Goal: Task Accomplishment & Management: Manage account settings

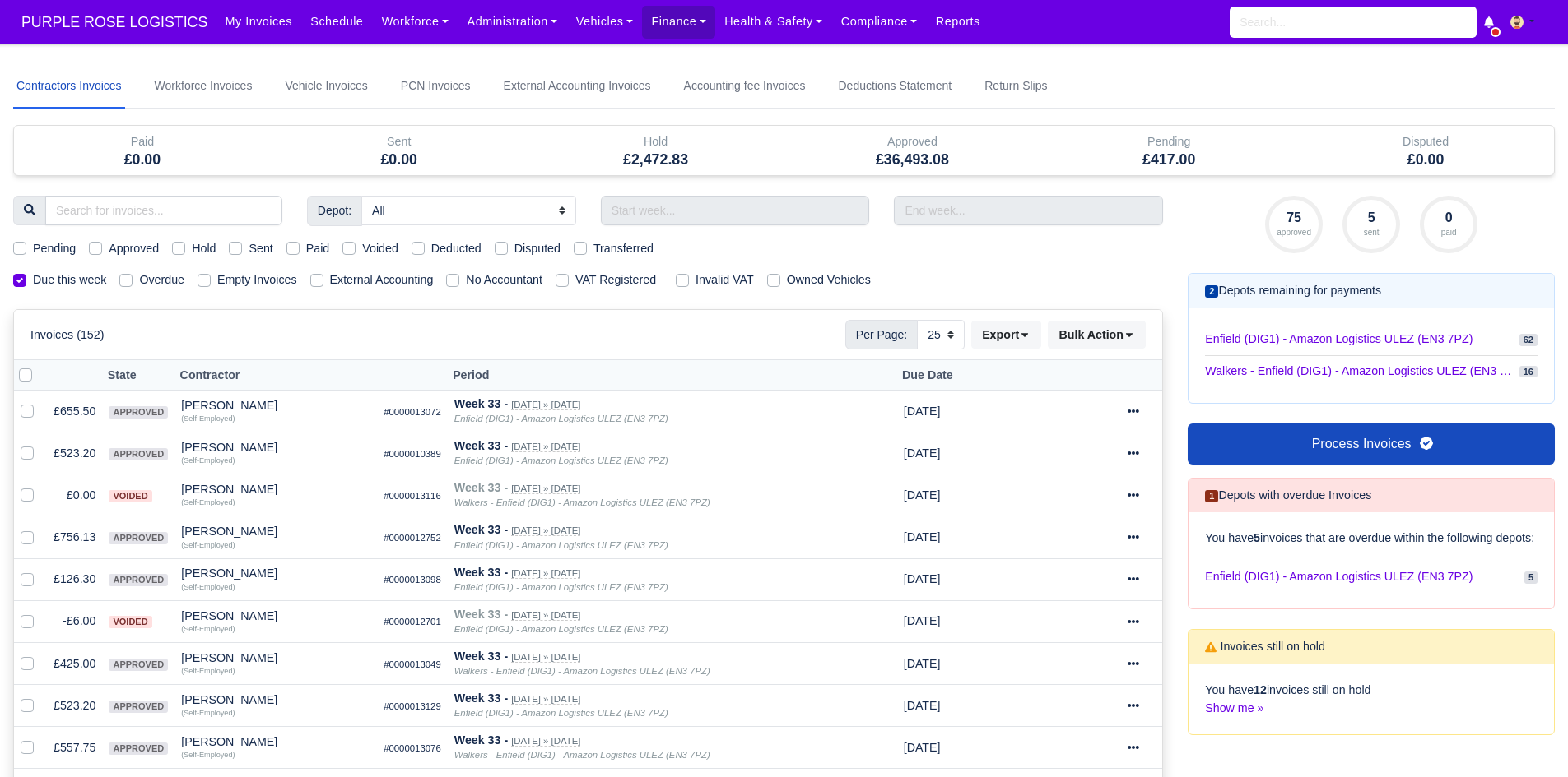
select select "25"
click at [1127, 67] on nav "Contractors Invoices Workforce Invoices Vehicle Invoices PCN Invoices External …" at bounding box center [784, 86] width 1541 height 45
click at [642, 20] on link "Finance" at bounding box center [678, 22] width 73 height 32
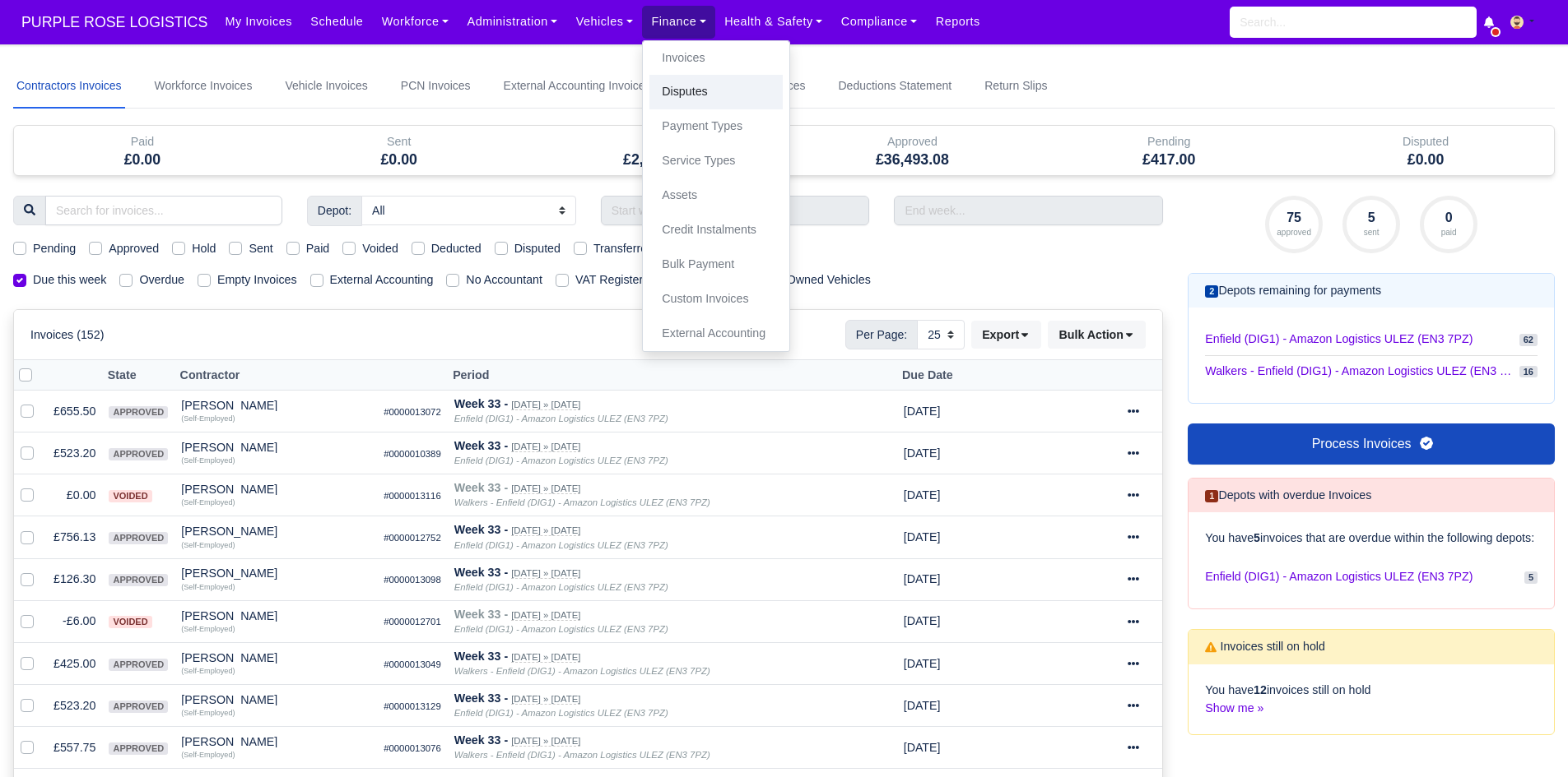
click at [704, 87] on link "Disputes" at bounding box center [716, 92] width 133 height 34
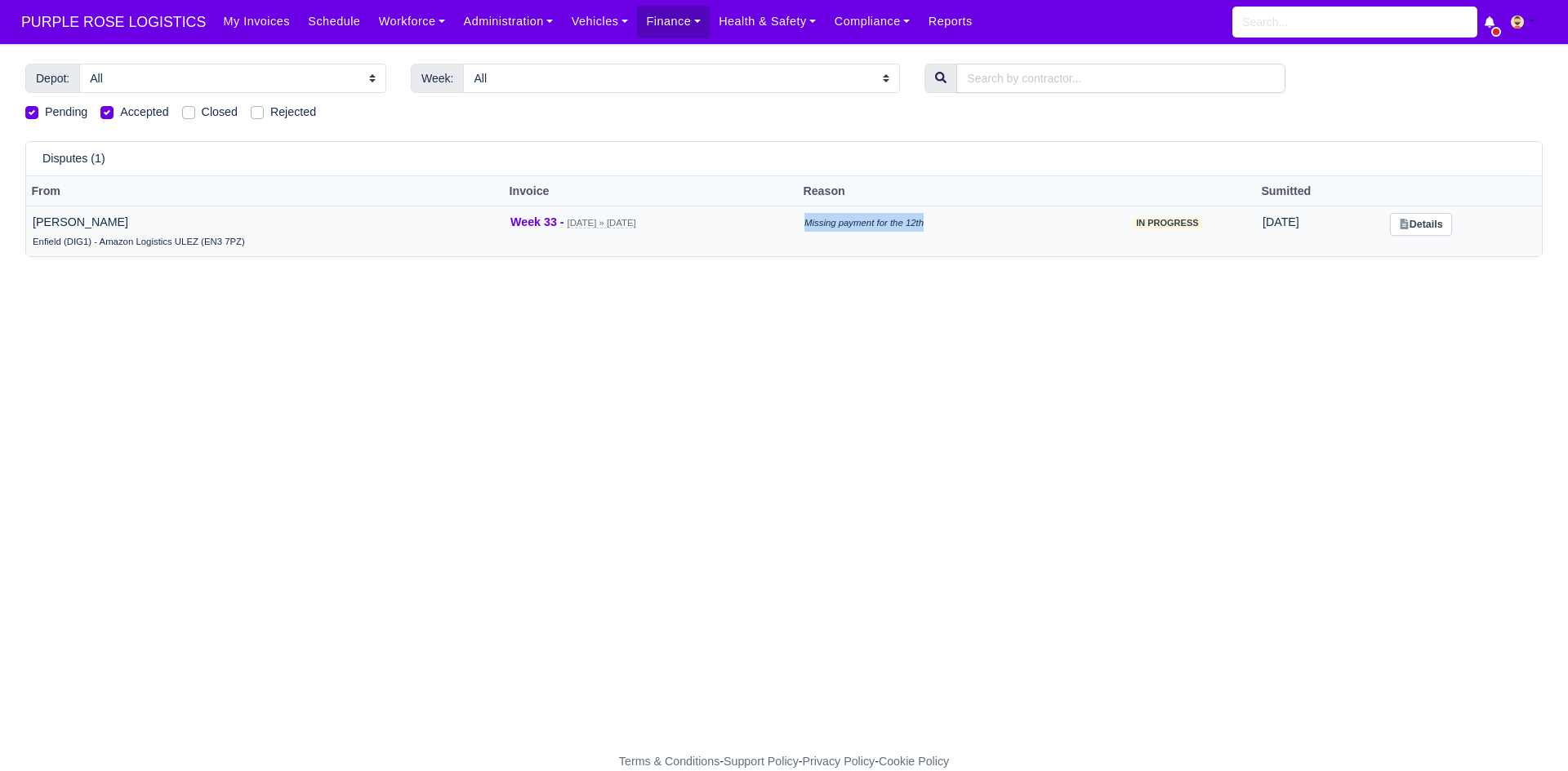
drag, startPoint x: 960, startPoint y: 220, endPoint x: 830, endPoint y: 228, distance: 130.2
click at [830, 228] on td "Missing payment for the 12th" at bounding box center [938, 231] width 281 height 51
click at [852, 221] on icon "Missing payment for the 12th" at bounding box center [864, 223] width 119 height 9
drag, startPoint x: 825, startPoint y: 219, endPoint x: 965, endPoint y: 232, distance: 140.6
click at [965, 232] on td "Missing payment for the 12th" at bounding box center [938, 231] width 281 height 51
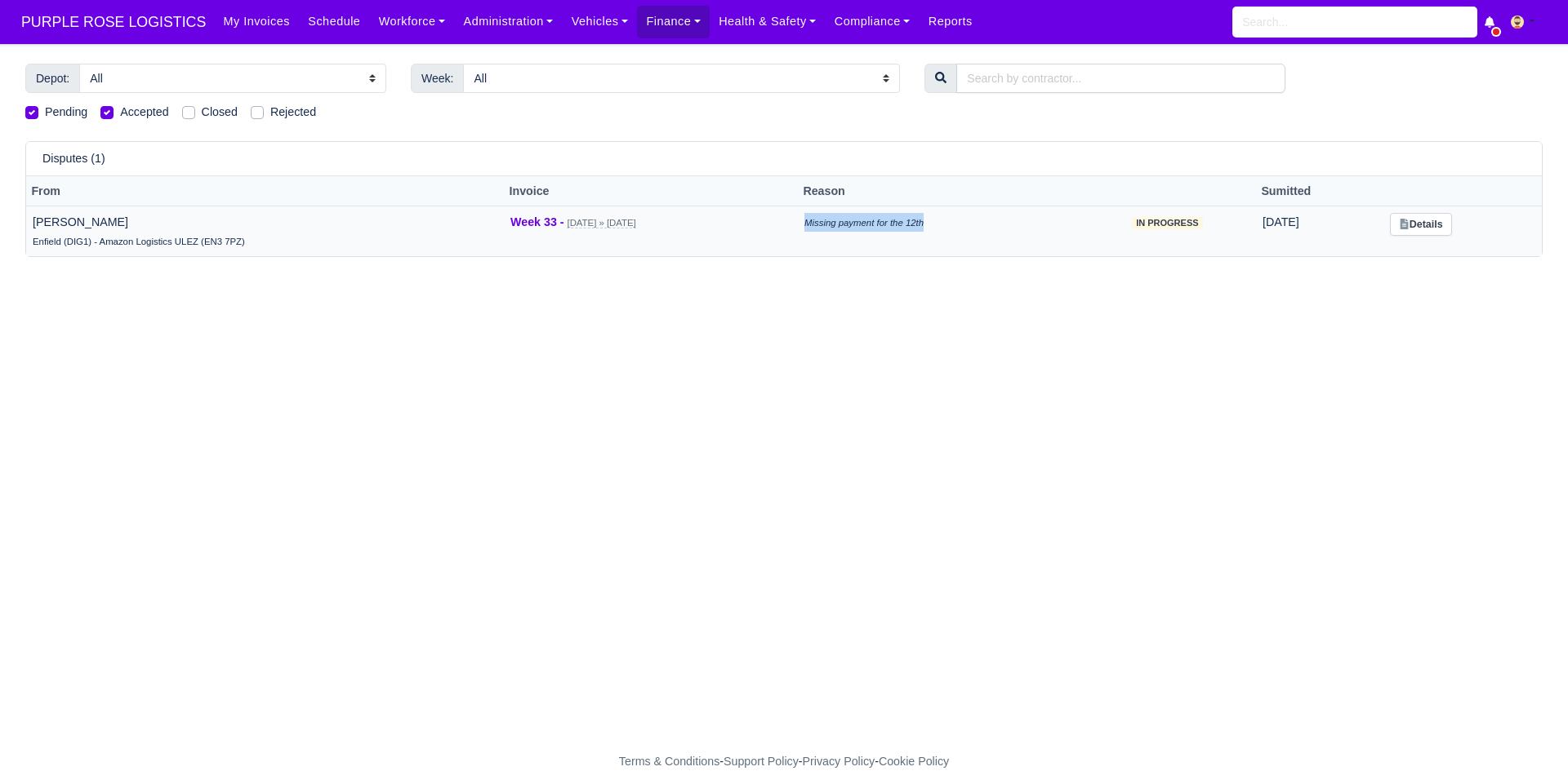
copy icon "Missing payment for the 12th"
